Goal: Information Seeking & Learning: Learn about a topic

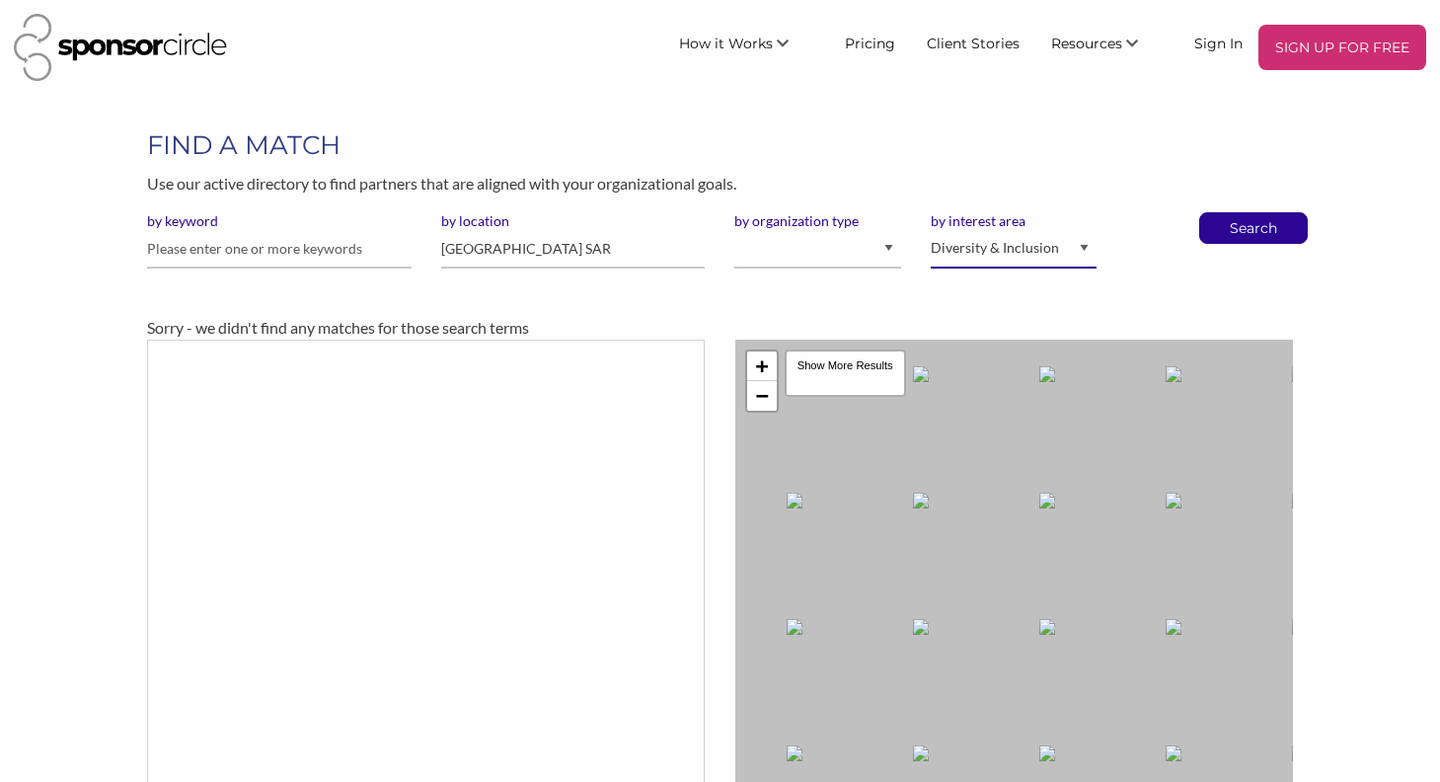
select select "9"
click at [604, 241] on input "Hong Kong SAR" at bounding box center [573, 249] width 265 height 39
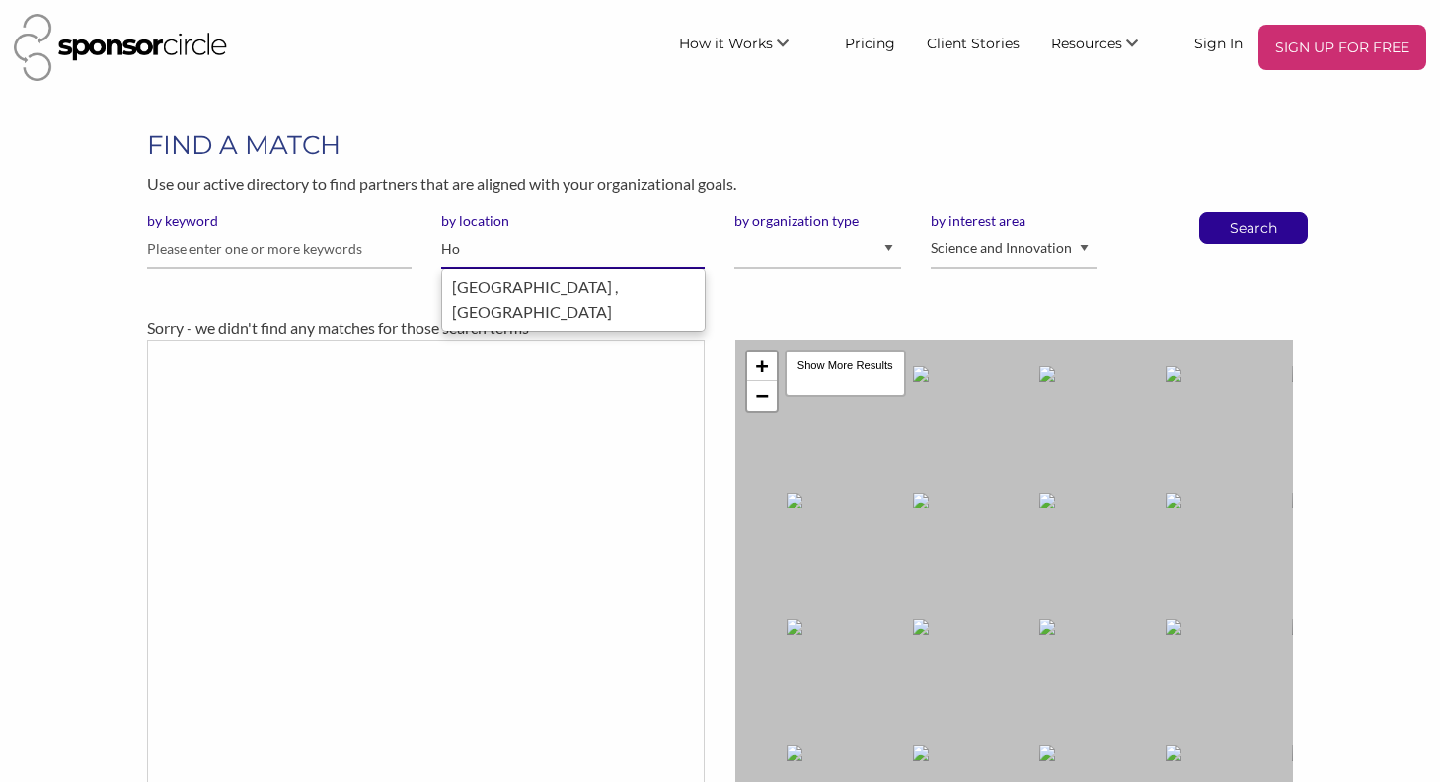
type input "H"
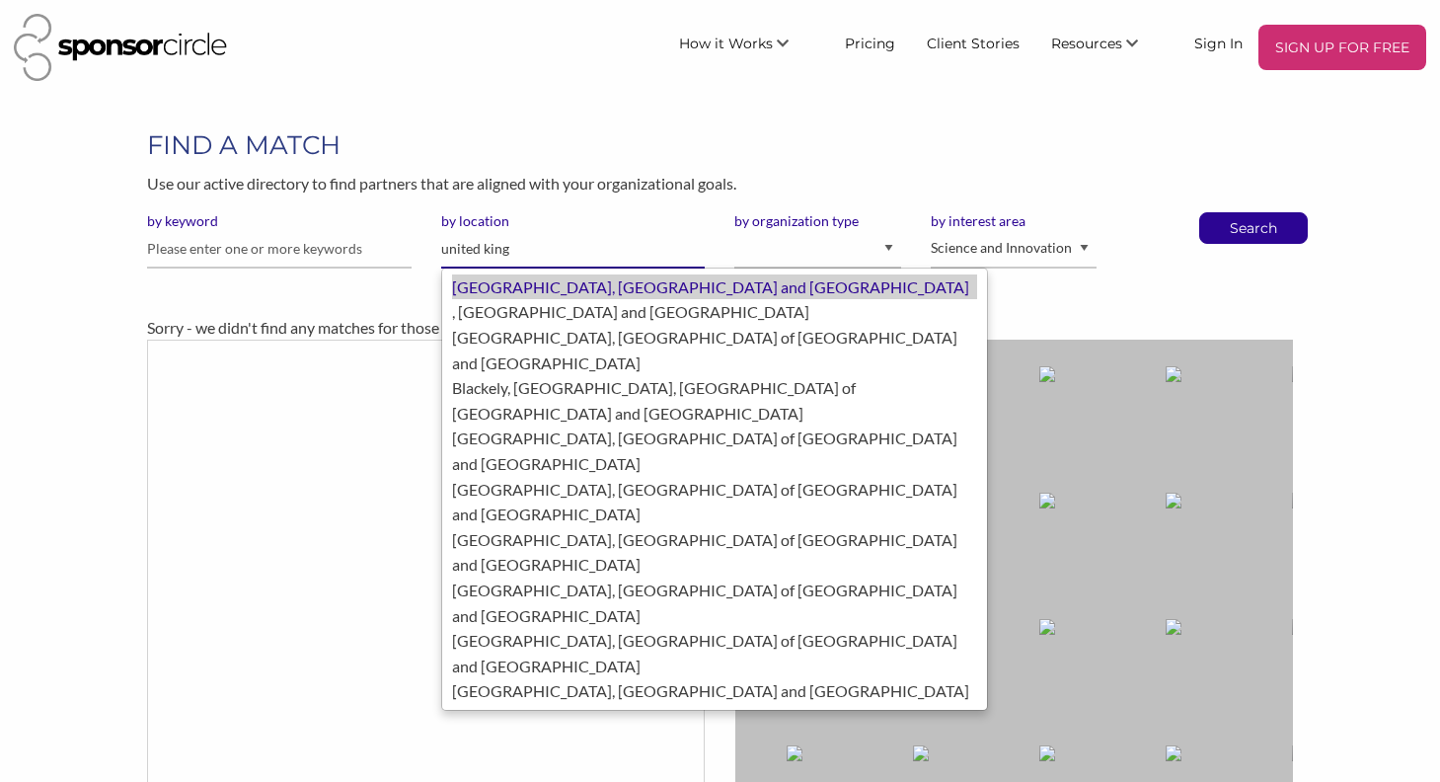
click at [582, 287] on div "London, United Kingdom of Great Britain and Northern Ireland" at bounding box center [714, 287] width 525 height 26
type input "London"
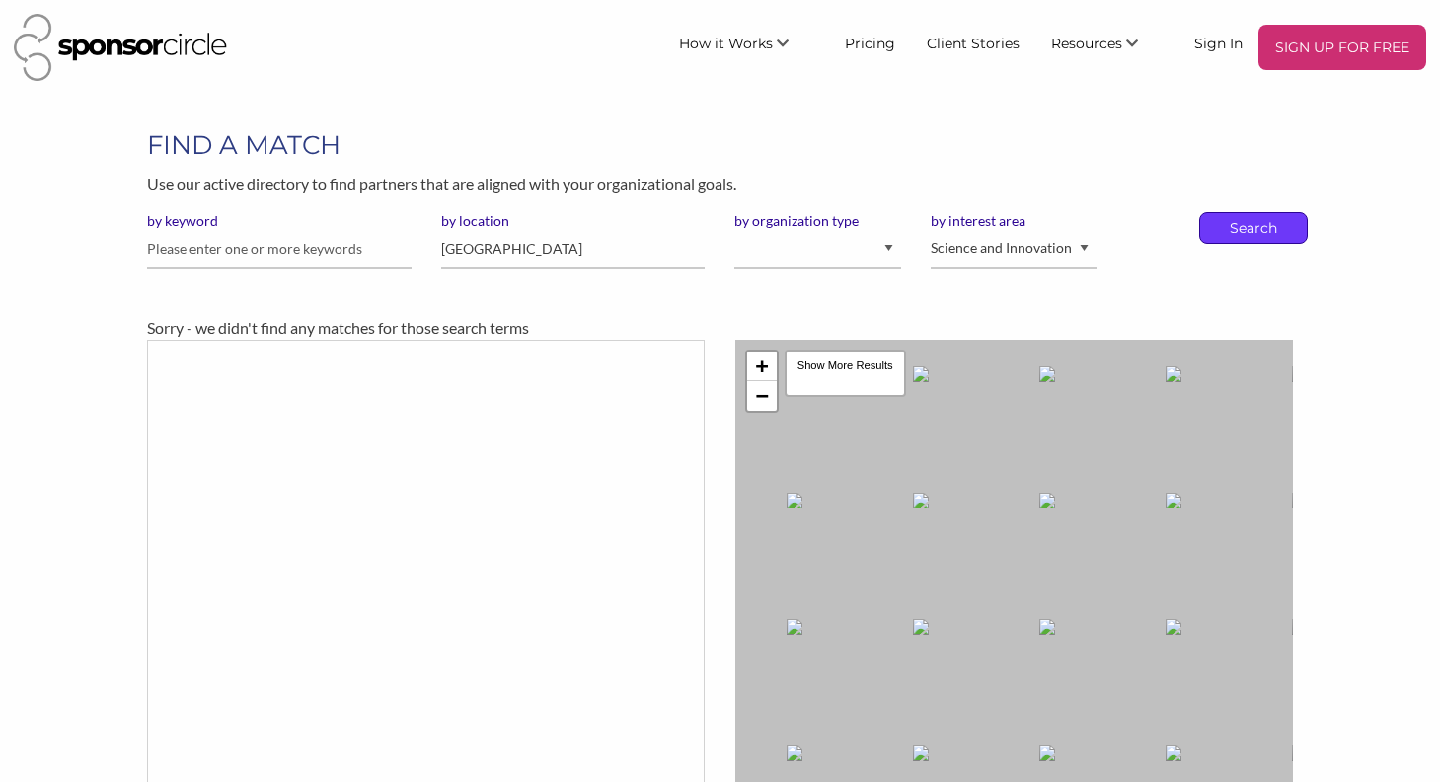
click at [1249, 227] on p "Search" at bounding box center [1253, 228] width 65 height 30
select select "9"
click at [1241, 224] on p "Search" at bounding box center [1253, 228] width 65 height 30
click at [169, 56] on img at bounding box center [120, 47] width 213 height 67
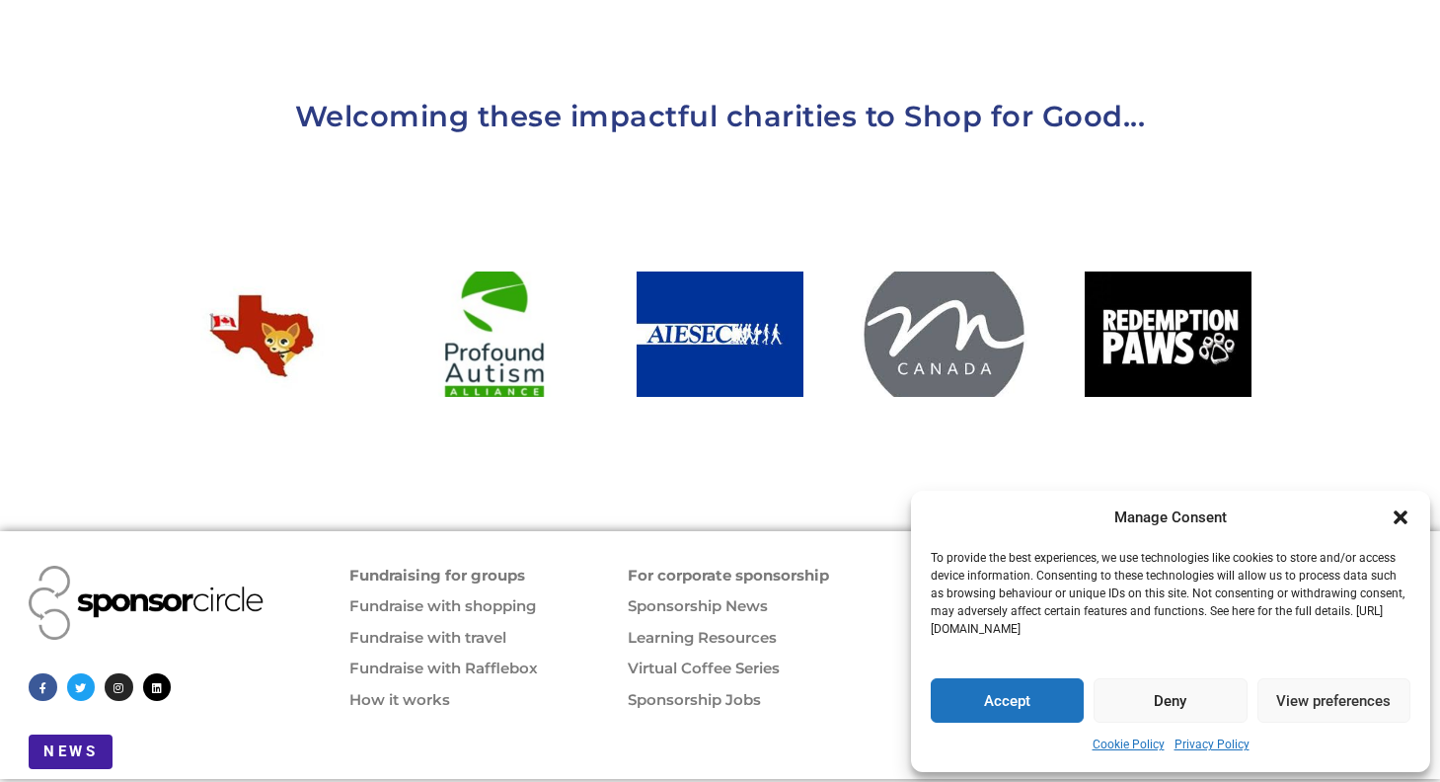
scroll to position [2096, 0]
